Goal: Task Accomplishment & Management: Complete application form

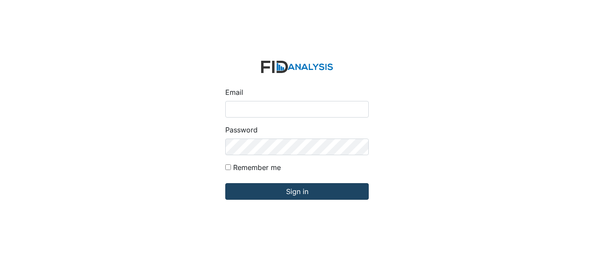
type input "[EMAIL_ADDRESS][DOMAIN_NAME]"
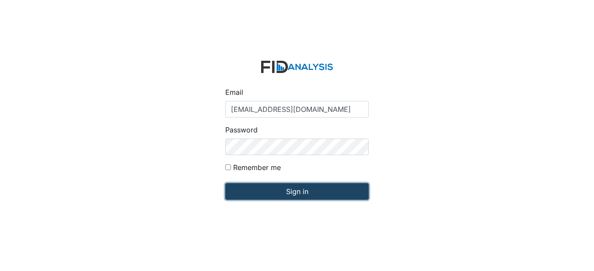
click at [320, 190] on input "Sign in" at bounding box center [296, 191] width 143 height 17
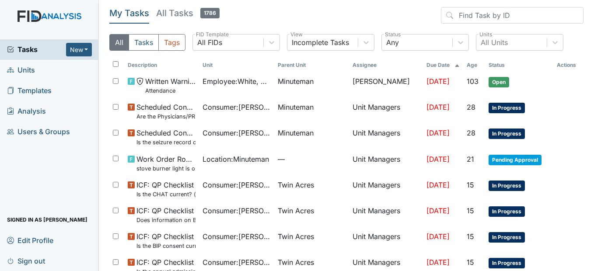
click at [39, 70] on link "Units" at bounding box center [49, 70] width 99 height 21
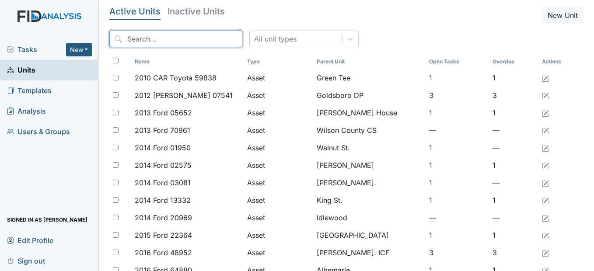
click at [164, 37] on input "search" at bounding box center [175, 39] width 133 height 17
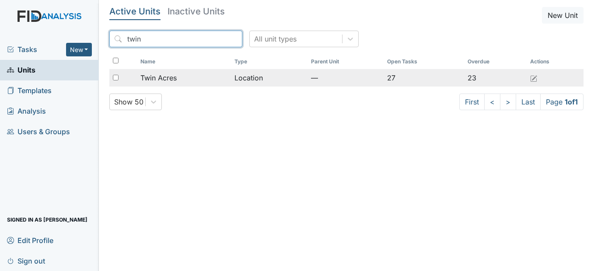
type input "twin"
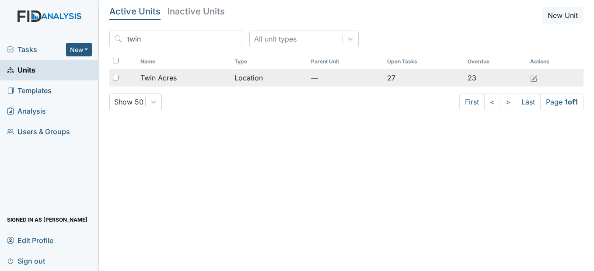
click at [171, 76] on span "Twin Acres" at bounding box center [158, 78] width 36 height 10
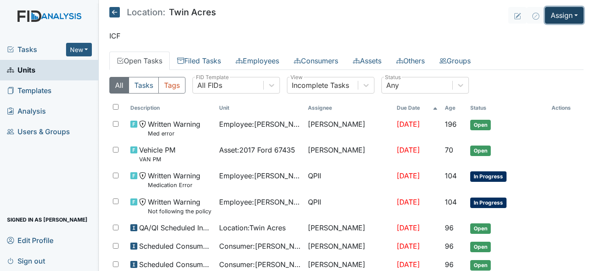
click at [572, 9] on button "Assign" at bounding box center [564, 15] width 38 height 17
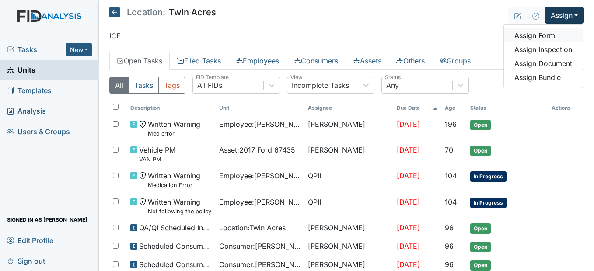
click at [554, 33] on link "Assign Form" at bounding box center [543, 35] width 79 height 14
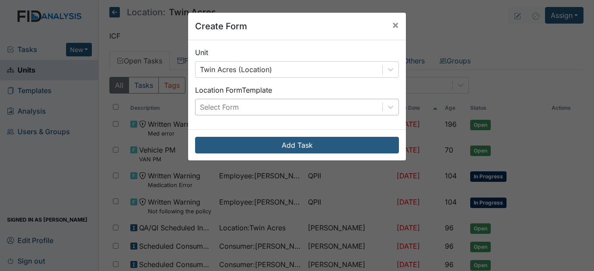
click at [333, 101] on div "Select Form" at bounding box center [288, 107] width 187 height 16
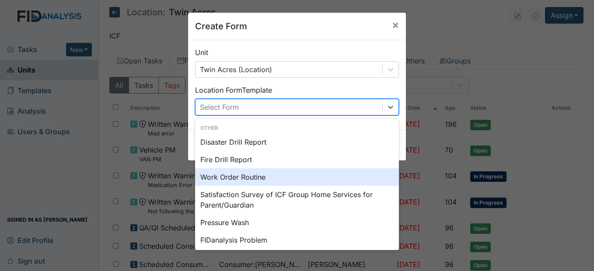
click at [274, 181] on div "Work Order Routine" at bounding box center [297, 176] width 204 height 17
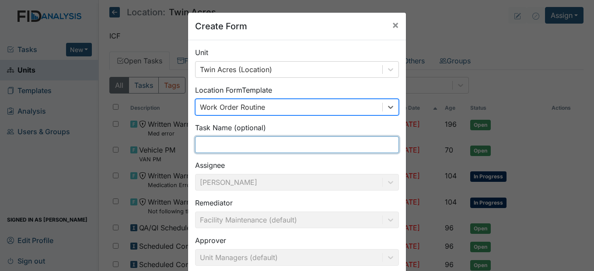
click at [242, 140] on input "text" at bounding box center [297, 144] width 204 height 17
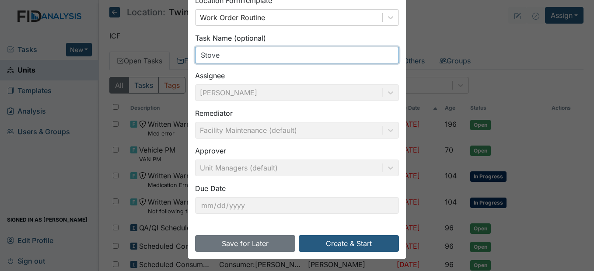
scroll to position [90, 0]
type input "Stove"
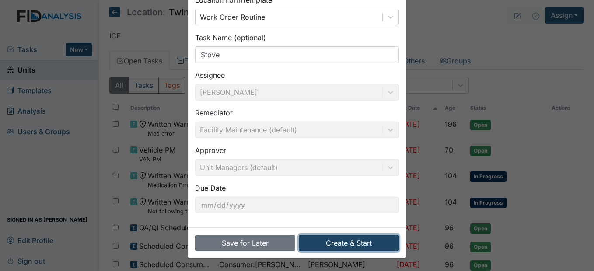
click at [344, 239] on button "Create & Start" at bounding box center [349, 243] width 100 height 17
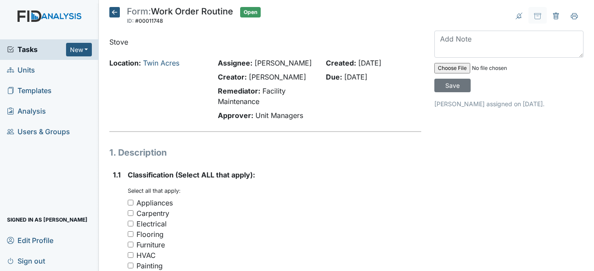
scroll to position [87, 0]
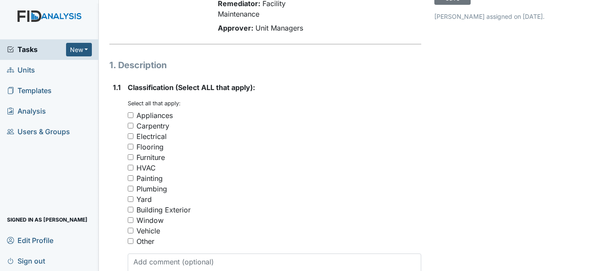
click at [133, 118] on input "Appliances" at bounding box center [131, 115] width 6 height 6
checkbox input "true"
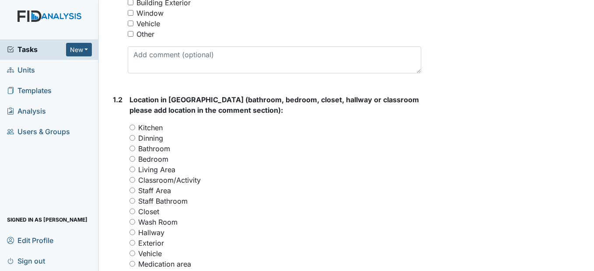
scroll to position [306, 0]
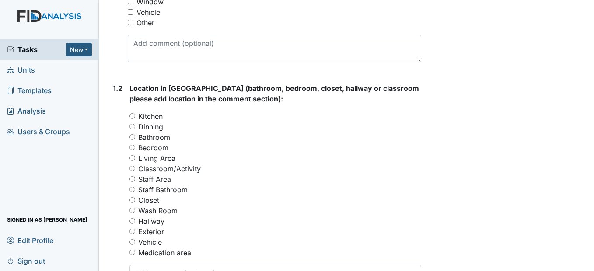
click at [133, 119] on input "Kitchen" at bounding box center [132, 116] width 6 height 6
radio input "true"
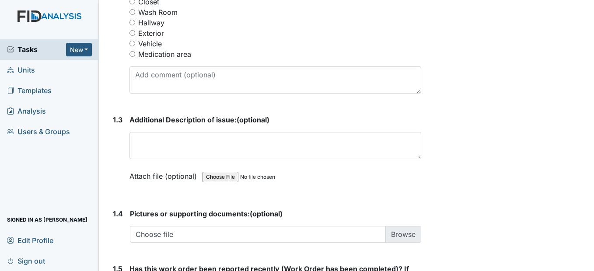
scroll to position [525, 0]
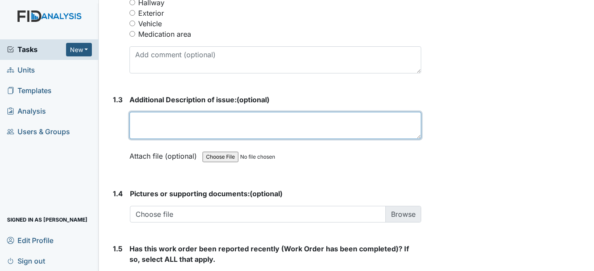
click at [137, 139] on textarea at bounding box center [274, 125] width 291 height 27
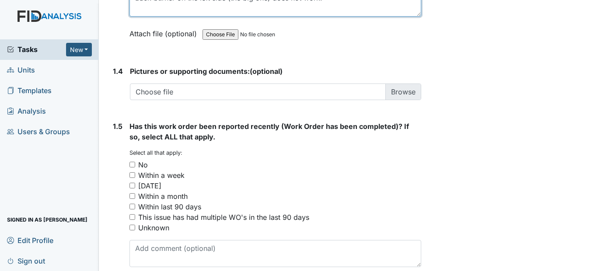
scroll to position [656, 0]
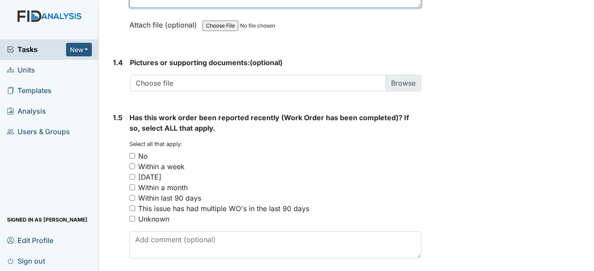
type textarea "Back burner on the left side (the big one) does not work."
click at [132, 159] on input "No" at bounding box center [132, 156] width 6 height 6
checkbox input "true"
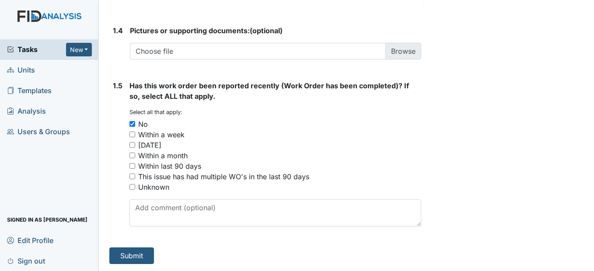
scroll to position [709, 0]
click at [130, 257] on button "Submit" at bounding box center [131, 255] width 45 height 17
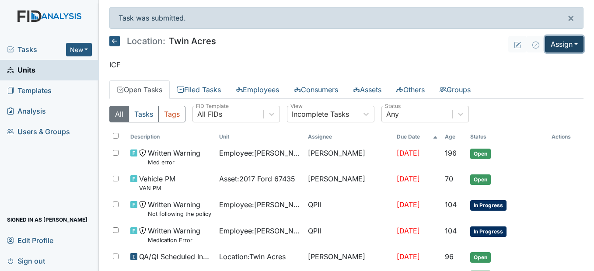
click at [560, 43] on button "Assign" at bounding box center [564, 44] width 38 height 17
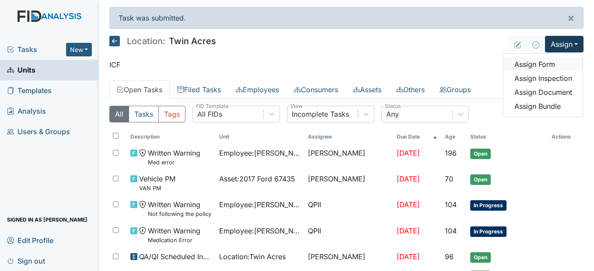
click at [541, 64] on link "Assign Form" at bounding box center [543, 64] width 79 height 14
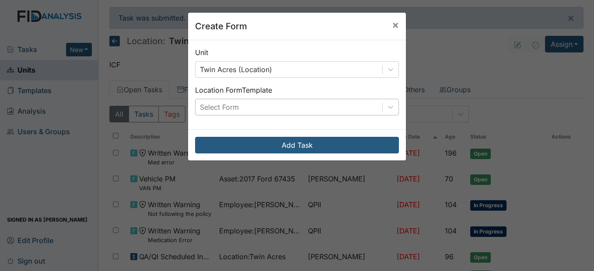
click at [298, 105] on div "Select Form" at bounding box center [288, 107] width 187 height 16
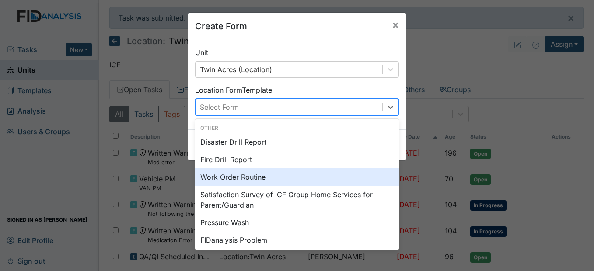
click at [247, 182] on div "Work Order Routine" at bounding box center [297, 176] width 204 height 17
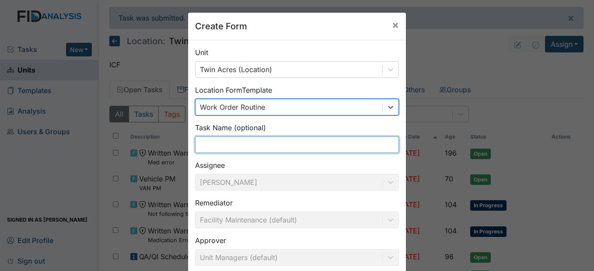
click at [233, 144] on input "text" at bounding box center [297, 144] width 204 height 17
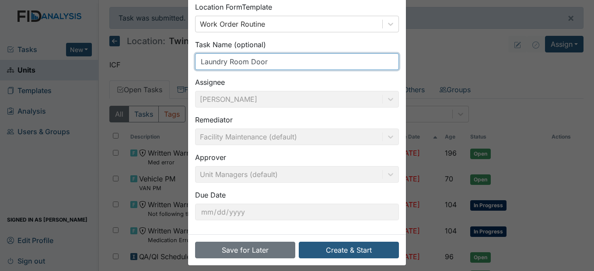
scroll to position [90, 0]
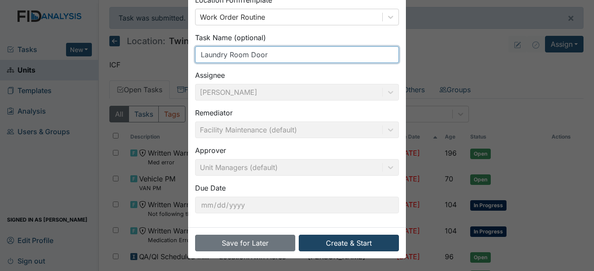
type input "Laundry Room Door"
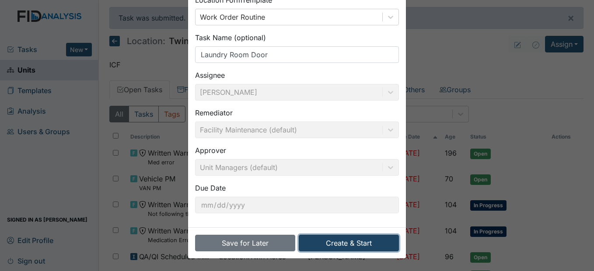
click at [333, 240] on button "Create & Start" at bounding box center [349, 243] width 100 height 17
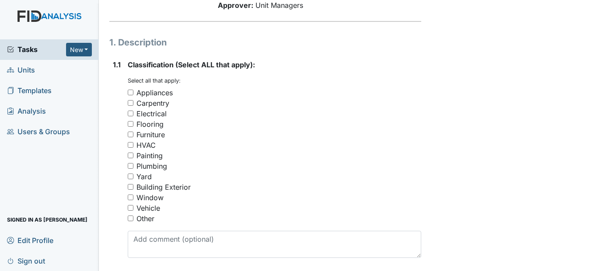
scroll to position [131, 0]
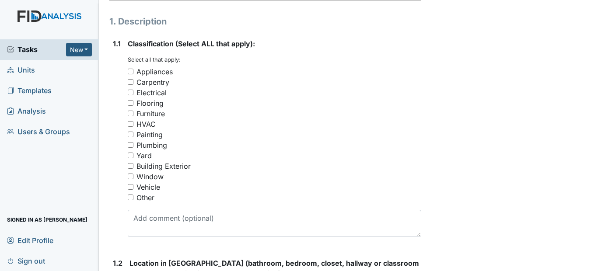
click at [129, 200] on input "Other" at bounding box center [131, 198] width 6 height 6
checkbox input "true"
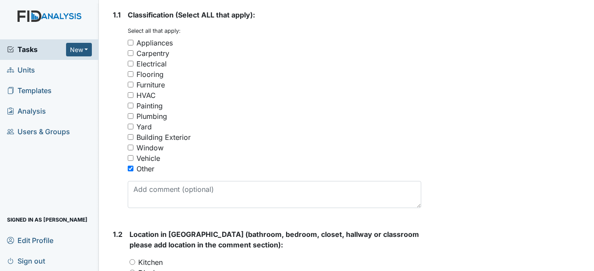
scroll to position [175, 0]
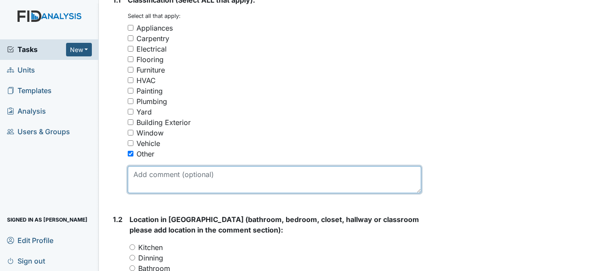
click at [149, 193] on textarea at bounding box center [274, 179] width 293 height 27
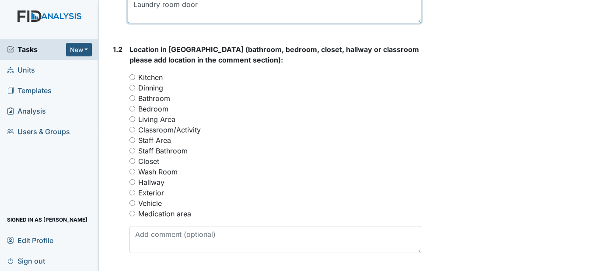
scroll to position [350, 0]
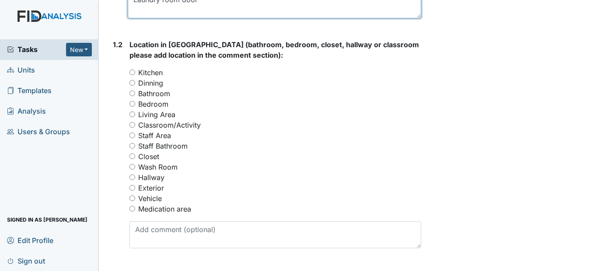
type textarea "Laundry room door"
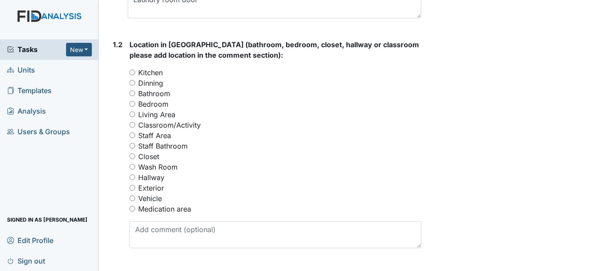
click at [132, 170] on input "Wash Room" at bounding box center [132, 167] width 6 height 6
radio input "true"
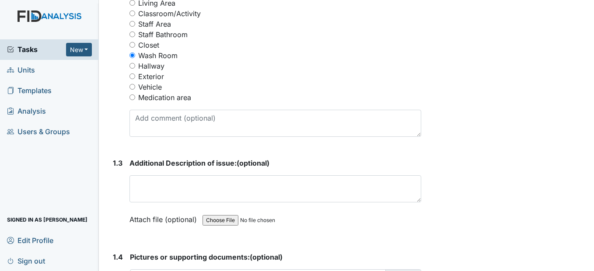
scroll to position [481, 0]
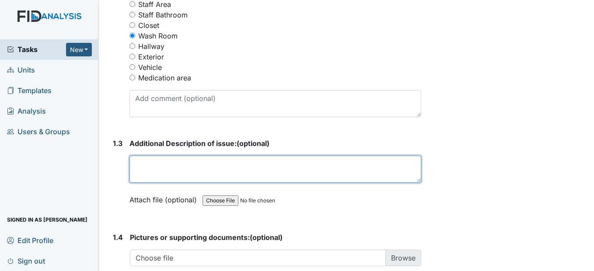
click at [133, 183] on textarea at bounding box center [274, 169] width 291 height 27
type textarea "Y"
drag, startPoint x: 134, startPoint y: 182, endPoint x: 138, endPoint y: 169, distance: 13.2
click at [138, 169] on div "Additional Description of issue: (optional) The strike plate This field is requ…" at bounding box center [274, 174] width 291 height 73
click at [188, 183] on textarea "The strike plate" at bounding box center [274, 169] width 291 height 27
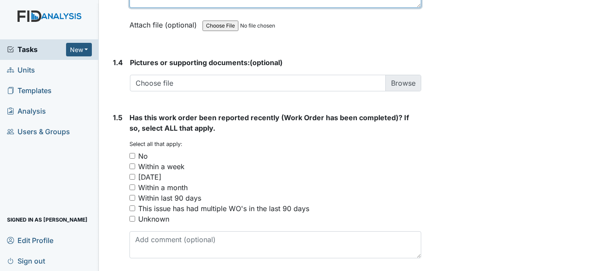
scroll to position [700, 0]
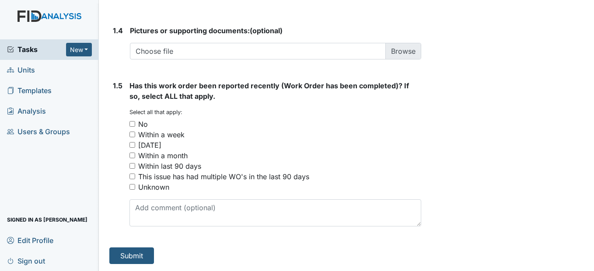
type textarea "The strike plate is coming off."
click at [134, 127] on input "No" at bounding box center [132, 124] width 6 height 6
checkbox input "true"
click at [138, 253] on button "Submit" at bounding box center [131, 255] width 45 height 17
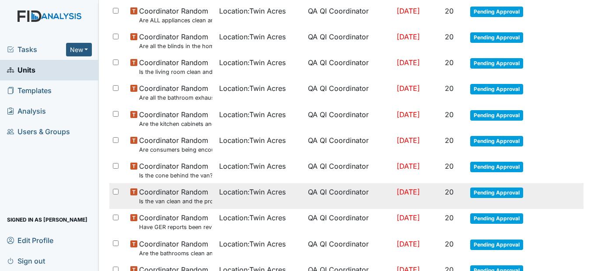
scroll to position [641, 0]
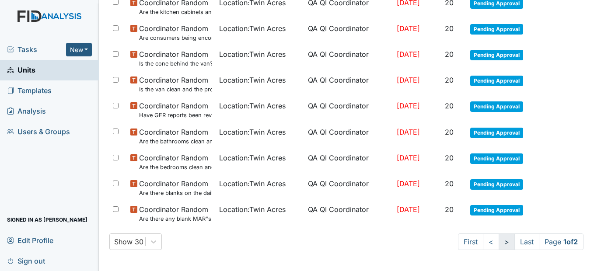
click at [498, 241] on link ">" at bounding box center [506, 241] width 16 height 17
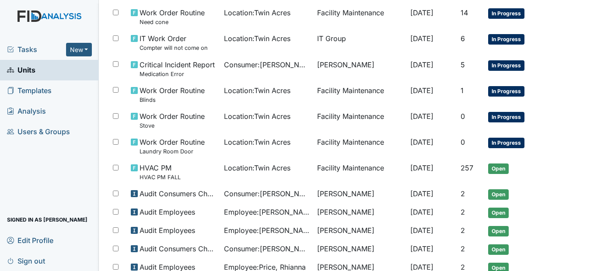
scroll to position [311, 0]
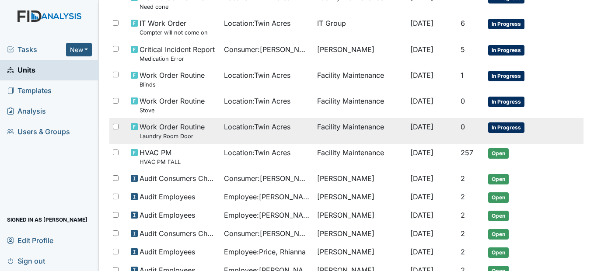
click at [354, 132] on td "Facility Maintenance" at bounding box center [359, 131] width 93 height 26
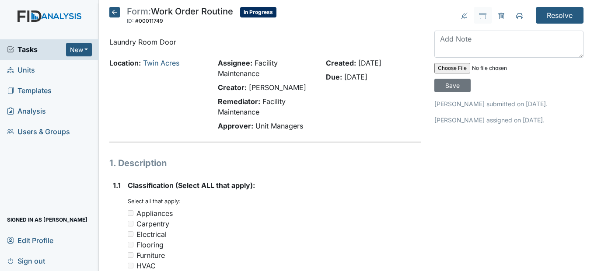
click at [112, 10] on icon at bounding box center [114, 12] width 10 height 10
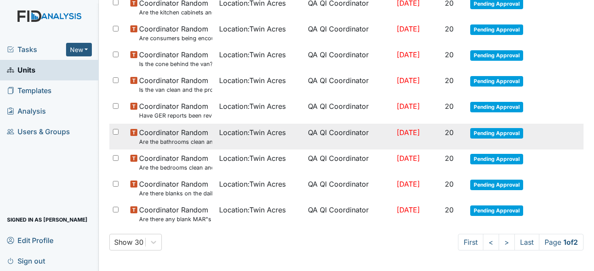
scroll to position [613, 0]
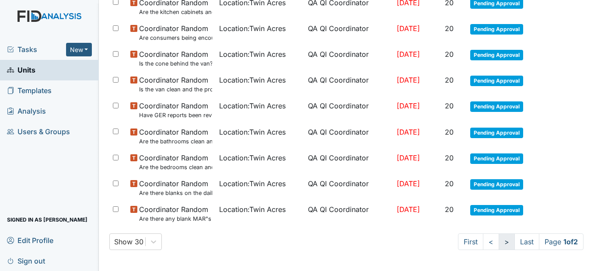
click at [498, 241] on link ">" at bounding box center [506, 241] width 16 height 17
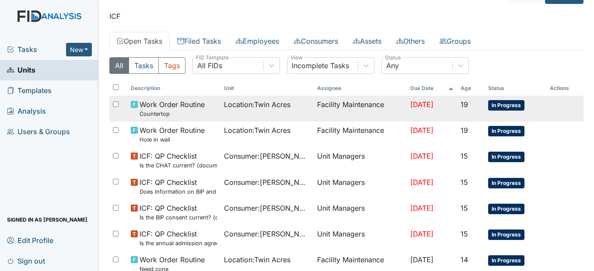
scroll to position [0, 0]
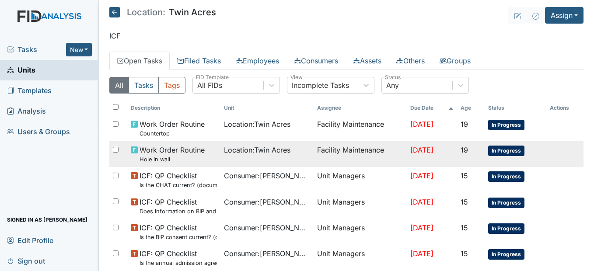
click at [229, 147] on span "Location : Twin Acres" at bounding box center [257, 150] width 66 height 10
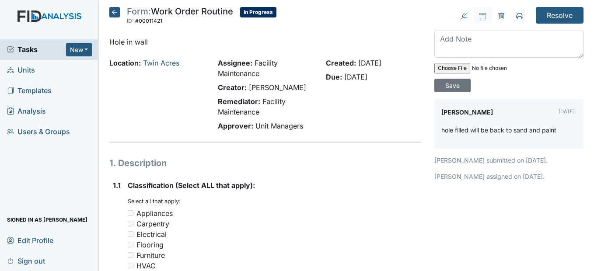
click at [111, 12] on icon at bounding box center [114, 12] width 10 height 10
